Goal: Information Seeking & Learning: Learn about a topic

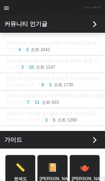
click at [7, 8] on span at bounding box center [6, 7] width 13 height 13
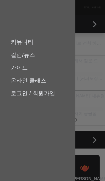
click at [101, 104] on div at bounding box center [91, 90] width 30 height 181
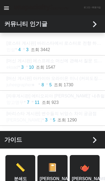
click at [90, 161] on div "🫖 [PERSON_NAME] 가이드" at bounding box center [85, 174] width 30 height 38
